Goal: Use online tool/utility

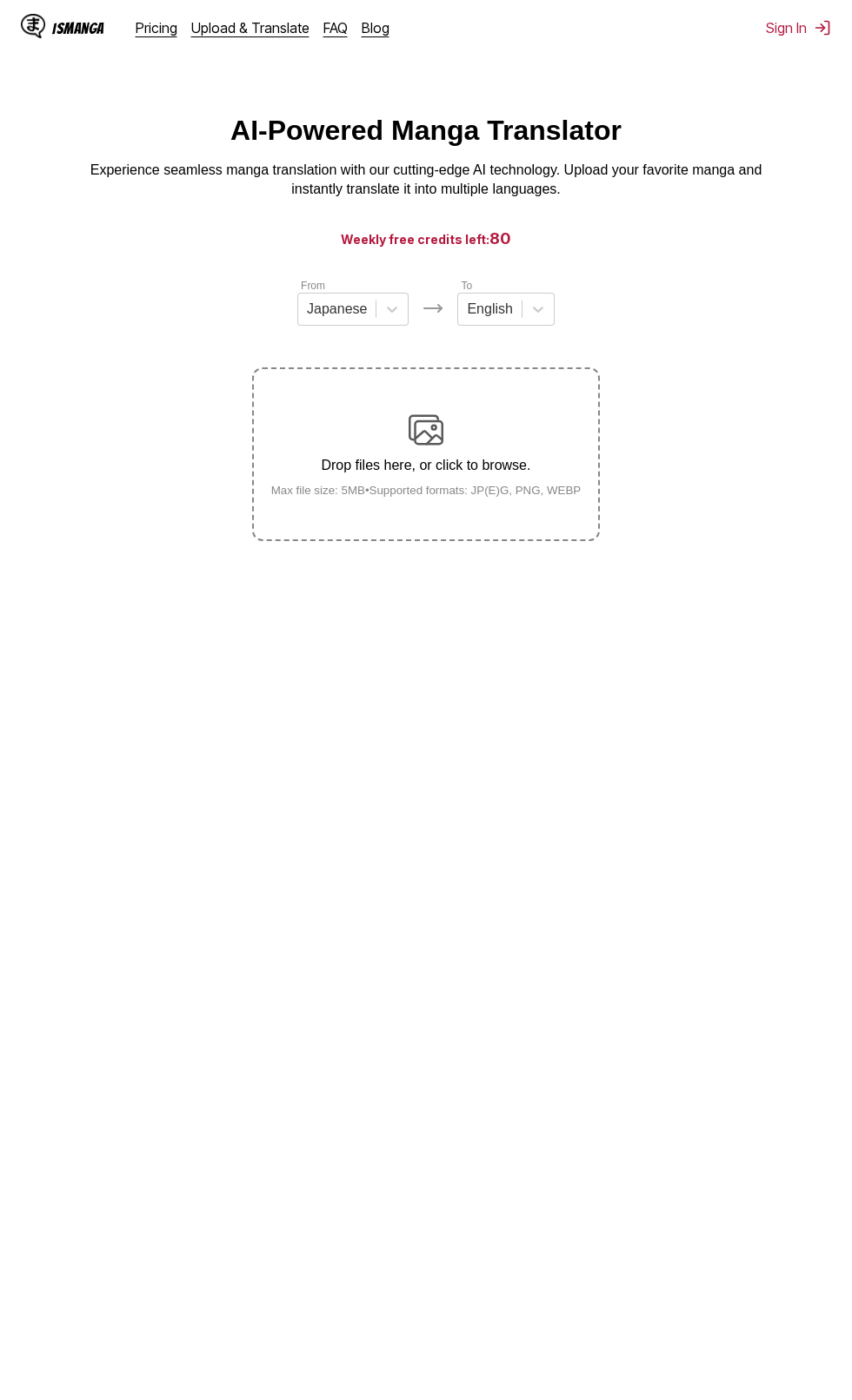
click at [535, 408] on label "Drop files here, or click to browse. Max file size: 5MB • Supported formats: JP…" at bounding box center [425, 455] width 344 height 171
click at [0, 0] on input "Drop files here, or click to browse. Max file size: 5MB • Supported formats: JP…" at bounding box center [0, 0] width 0 height 0
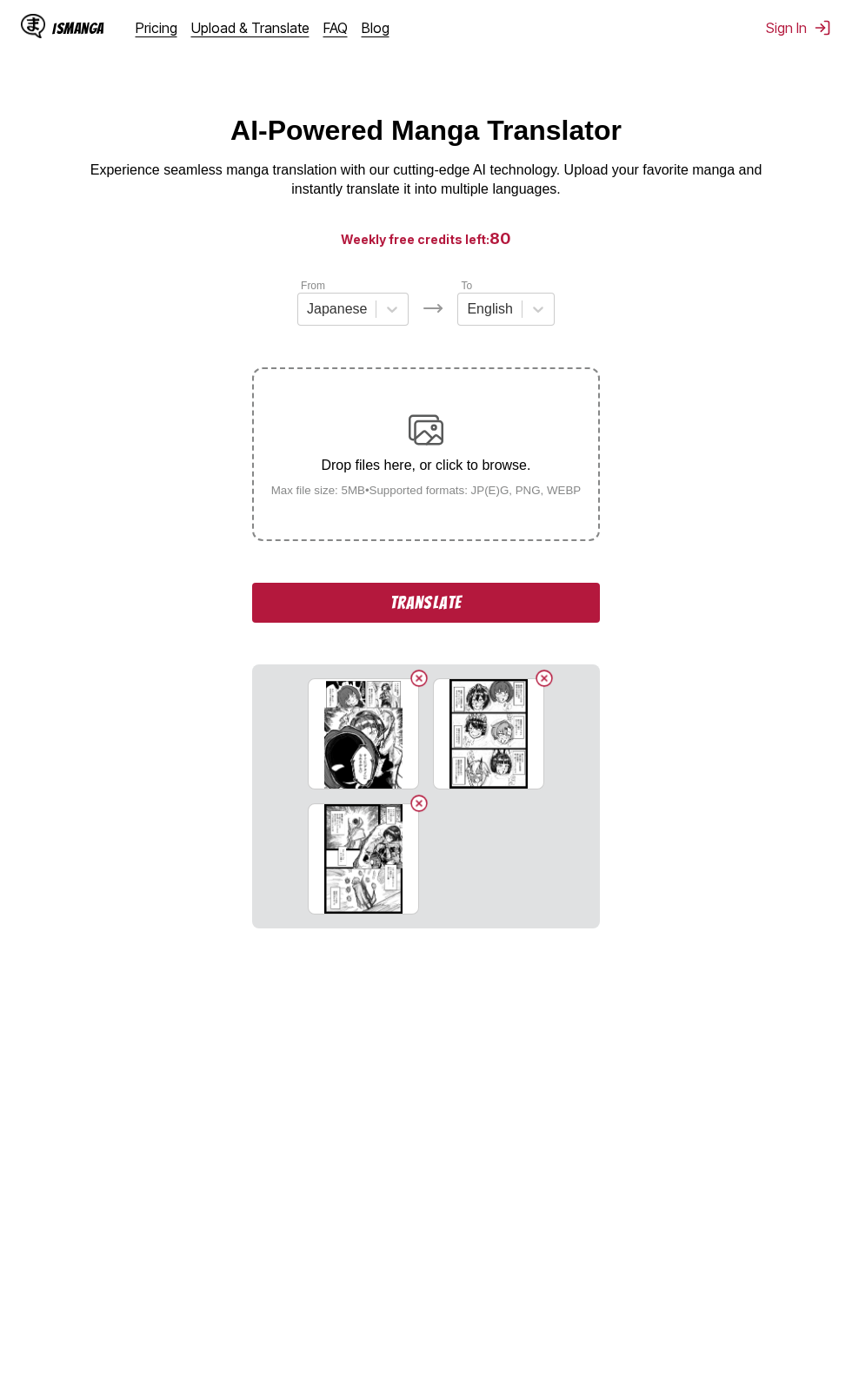
click at [577, 592] on button "Translate" at bounding box center [425, 603] width 348 height 40
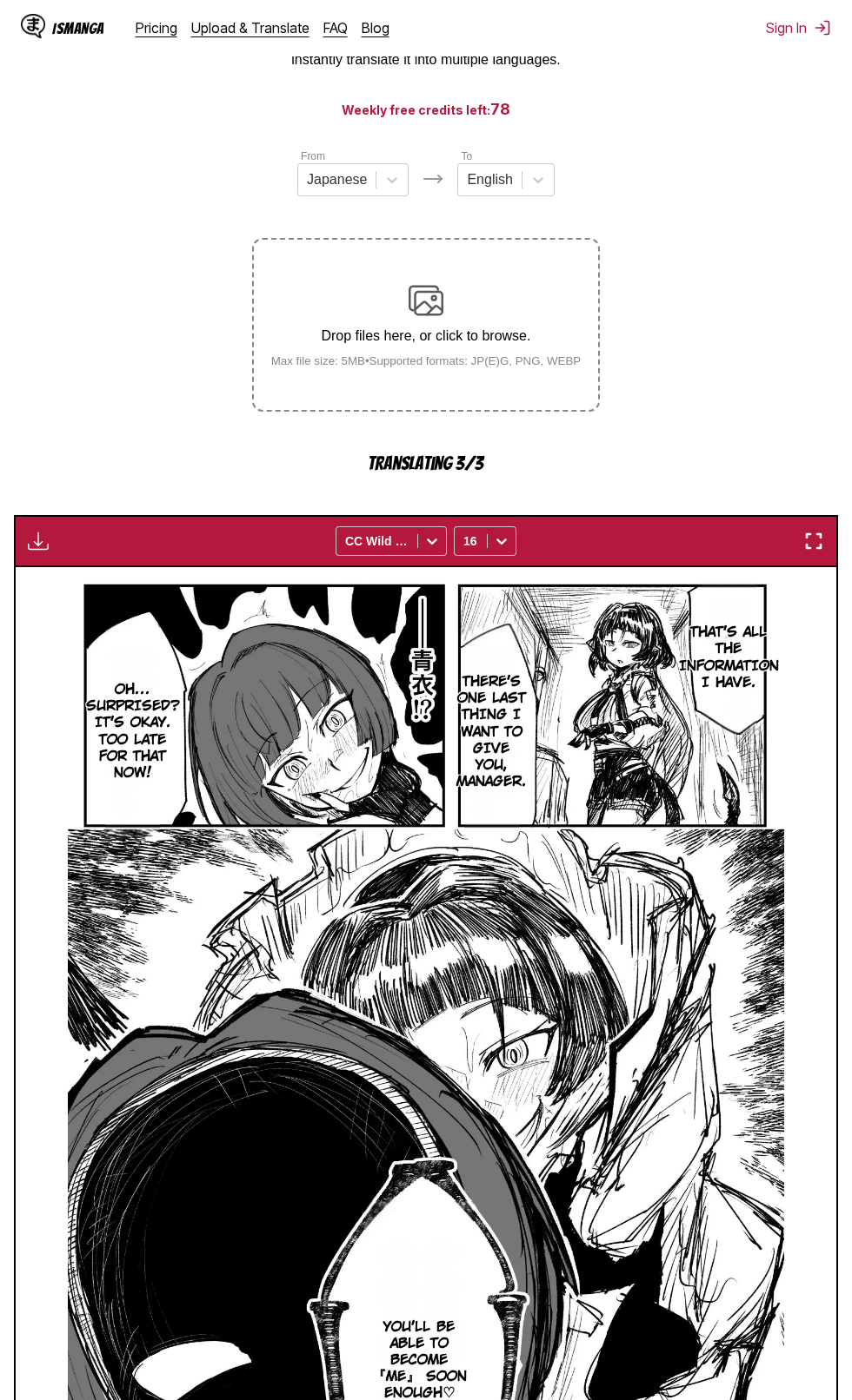
scroll to position [261, 0]
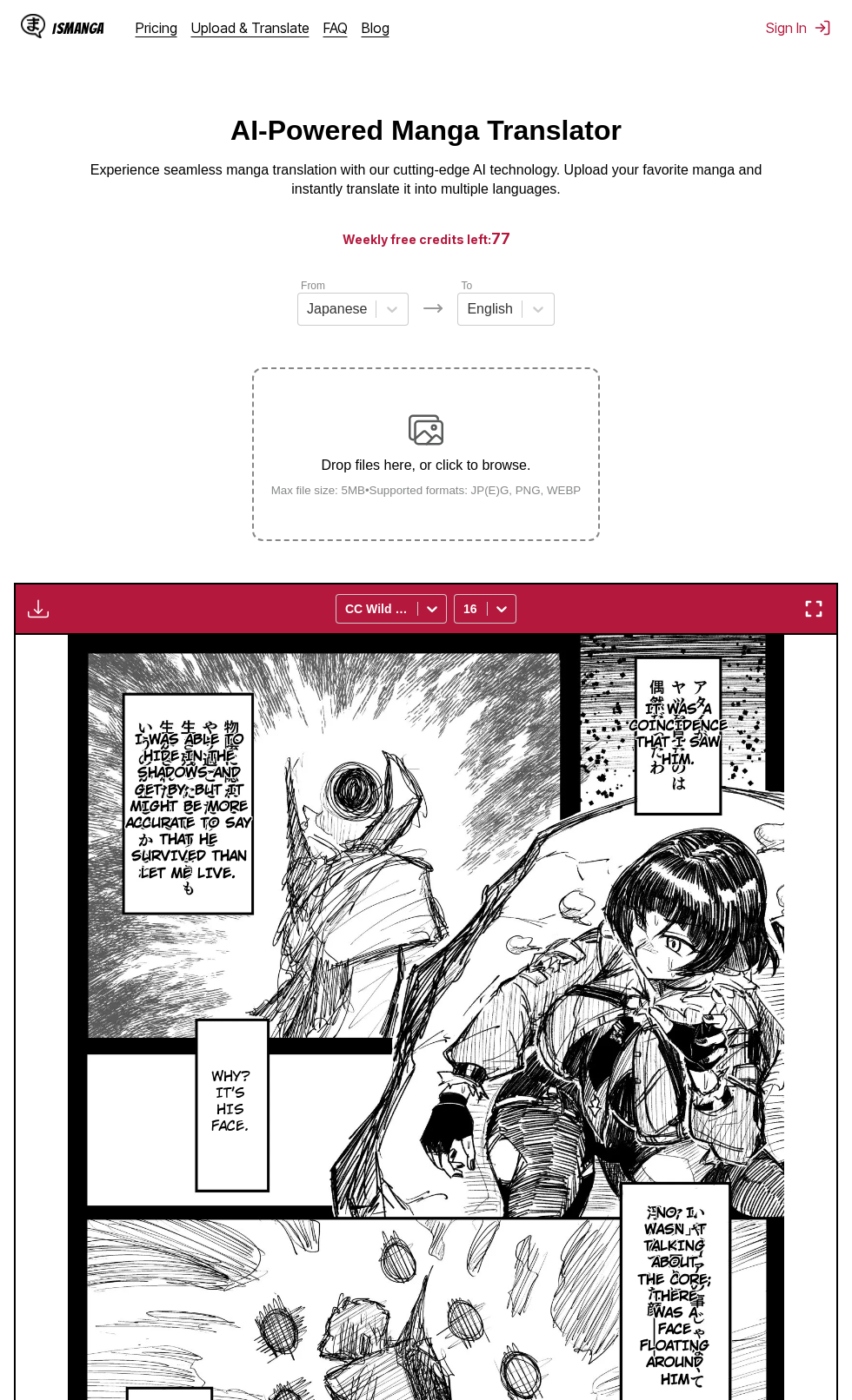
scroll to position [198, 0]
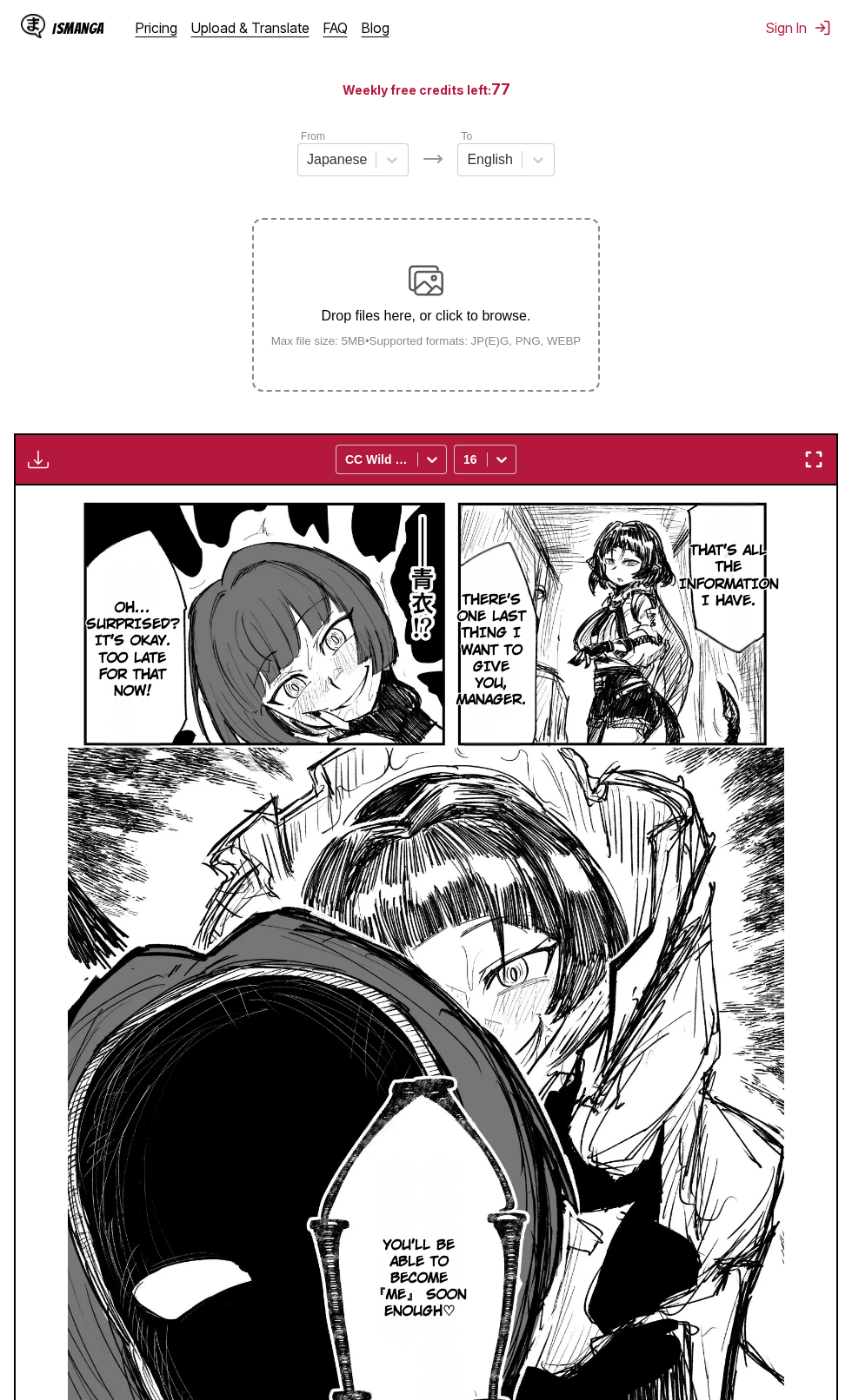
scroll to position [0, 0]
